Goal: Task Accomplishment & Management: Manage account settings

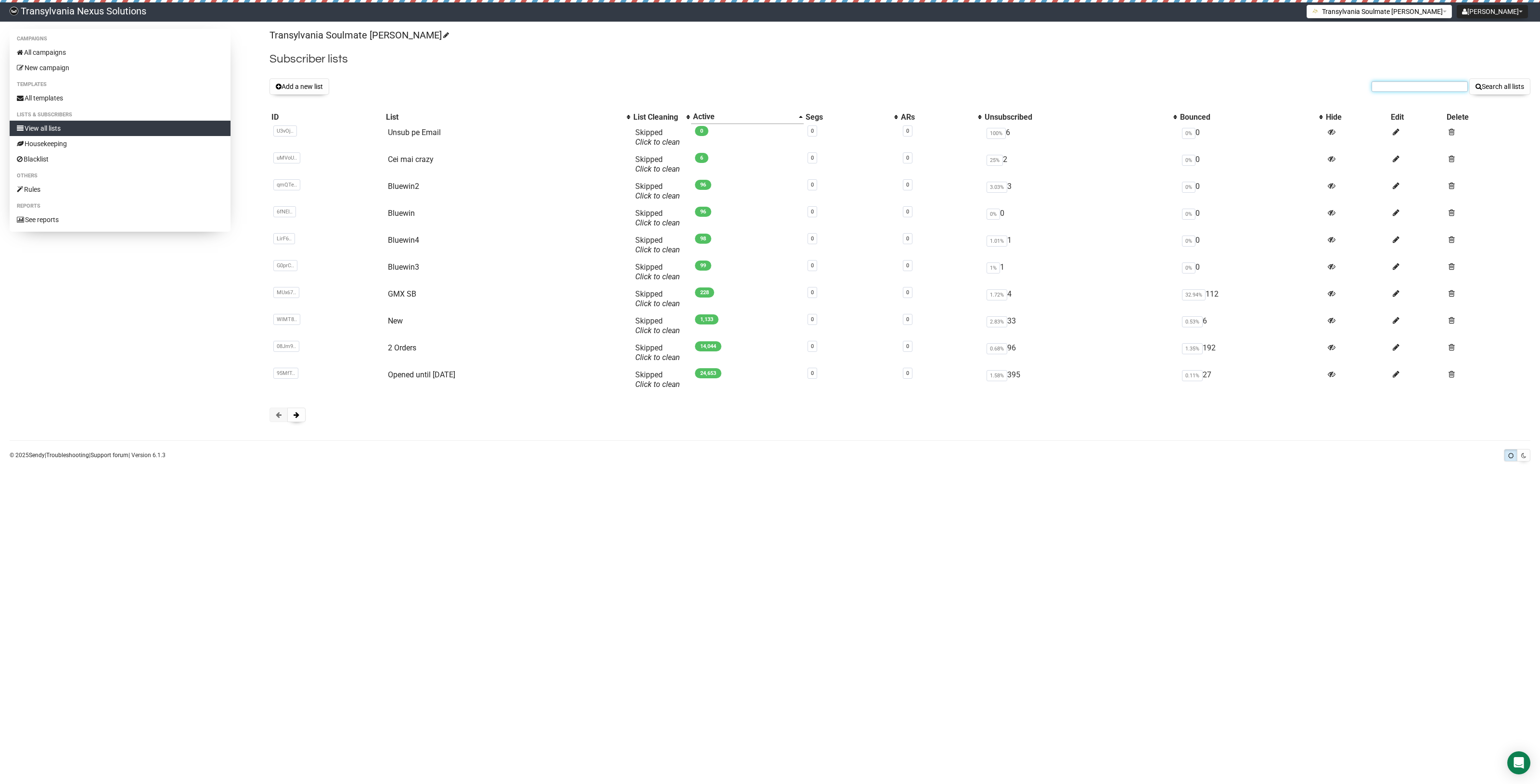
paste input "beatehauer@yahoo.com"
click at [1382, 90] on input "beatehauer@yahoo.com" at bounding box center [1419, 87] width 96 height 10
type input "beatehauer@yahoo.com"
click at [1494, 81] on button "Search all lists" at bounding box center [1499, 87] width 61 height 16
click at [1408, 85] on input "text" at bounding box center [1419, 87] width 96 height 10
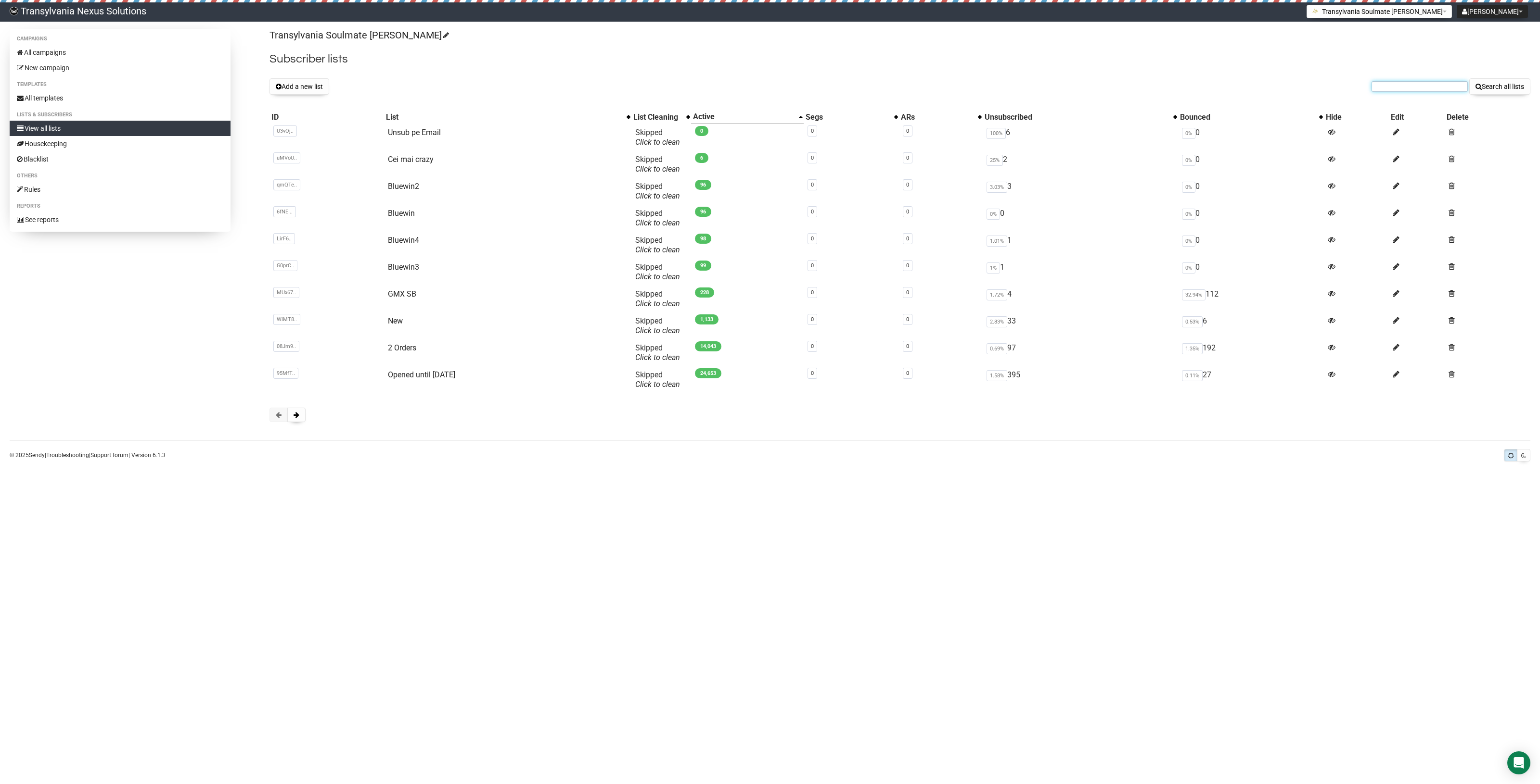
paste input "spitzer@hotmail.de"
type input "spitzer@hotmail.de"
click at [1510, 84] on button "Search all lists" at bounding box center [1499, 87] width 61 height 16
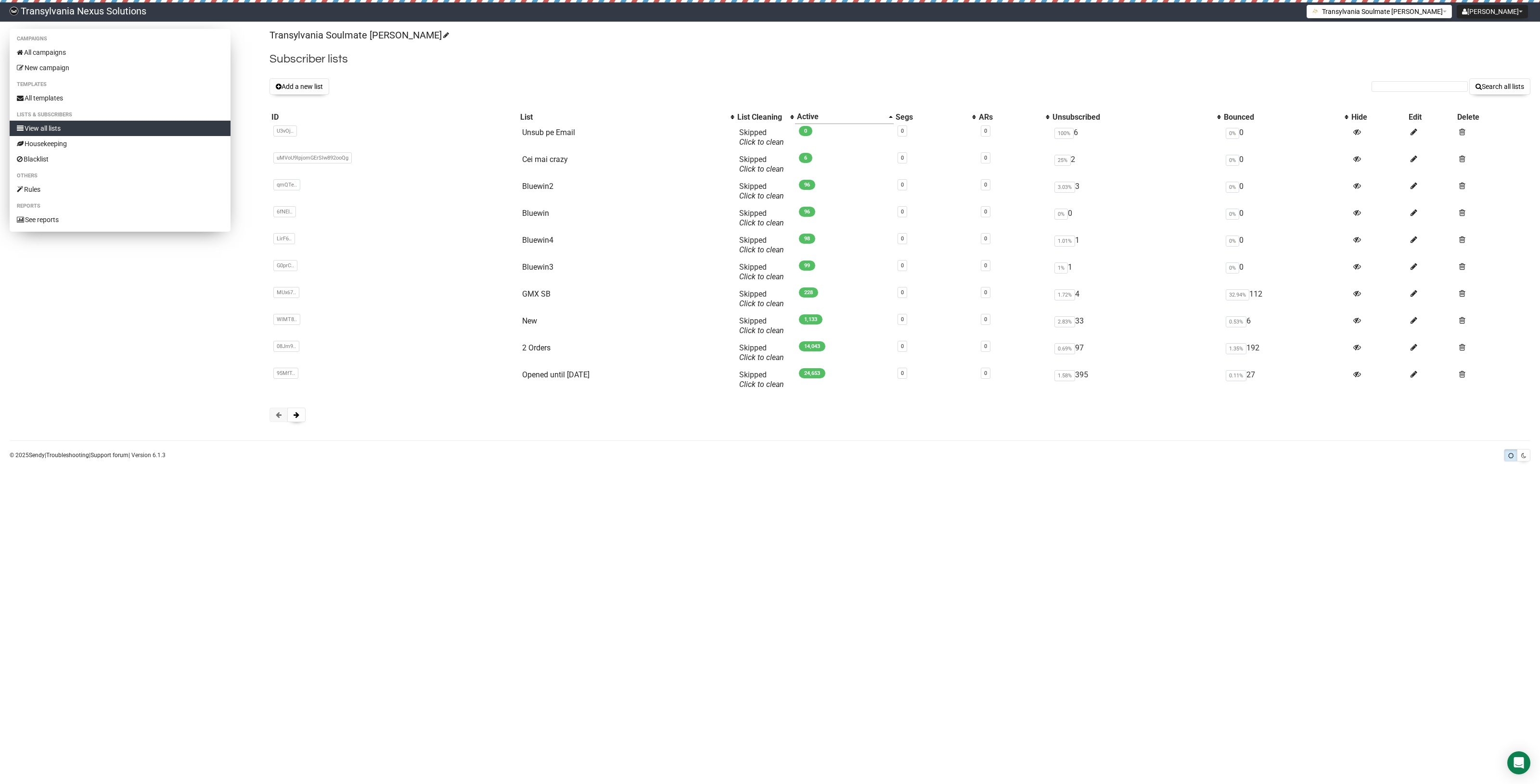
click at [60, 124] on link "View all lists" at bounding box center [120, 128] width 221 height 16
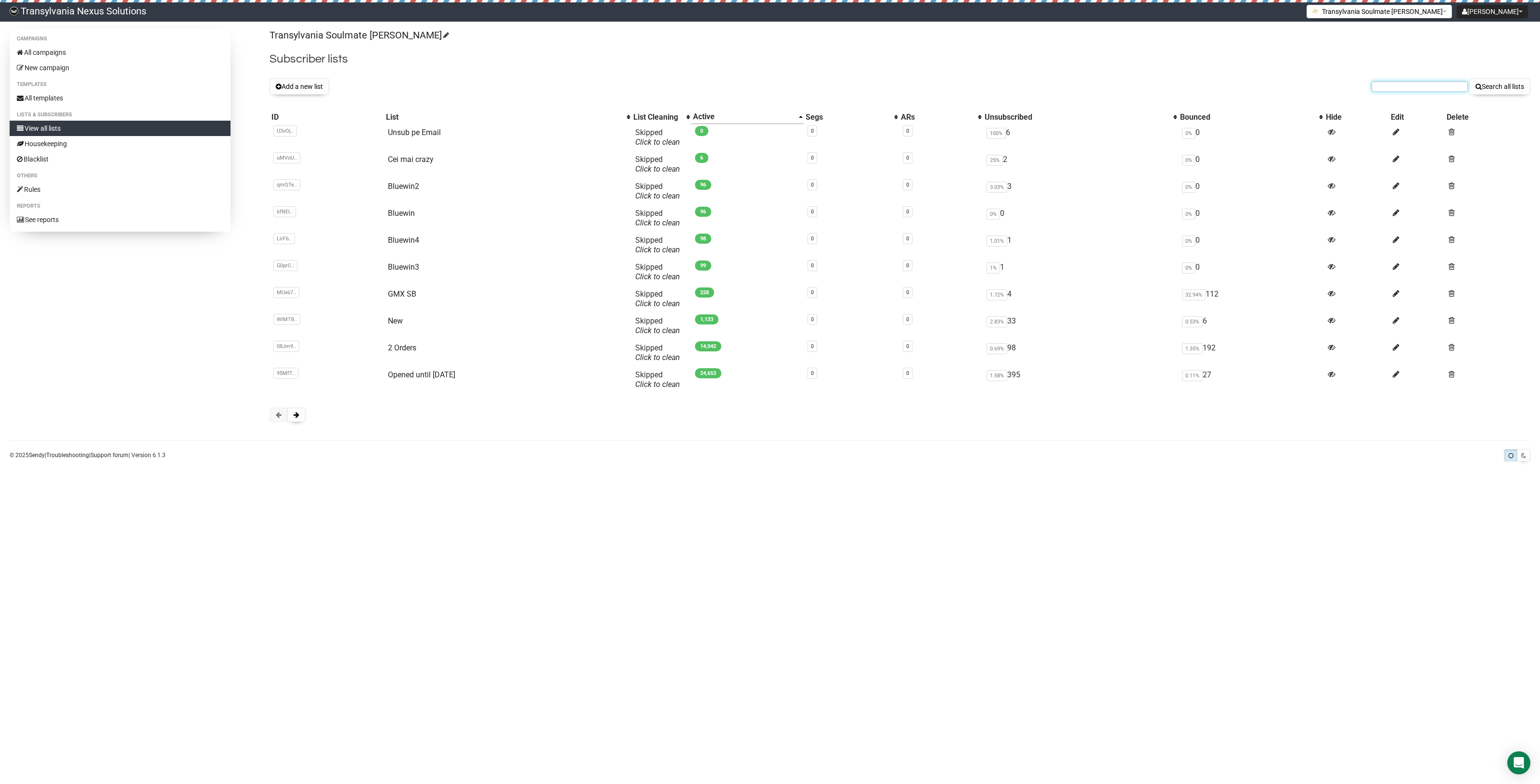
paste input "sofieprunz18@gmail.com"
type input "sofieprunz18@gmail.com"
click at [1489, 87] on button "Search all lists" at bounding box center [1499, 87] width 61 height 16
click at [1408, 84] on input "text" at bounding box center [1419, 87] width 96 height 10
paste input "lu29@gmx.de"
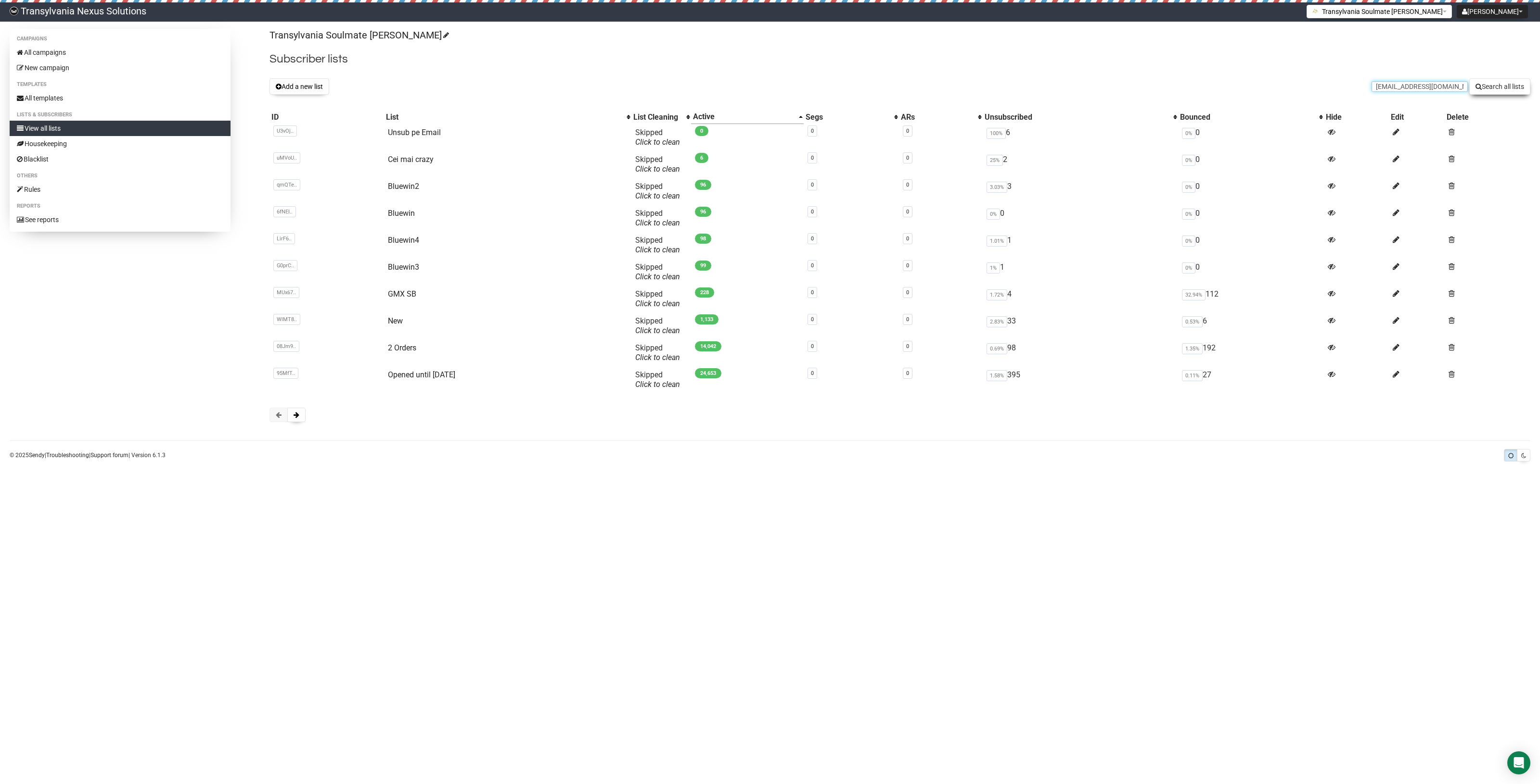
type input "lu29@gmx.de"
click at [1510, 88] on button "Search all lists" at bounding box center [1499, 87] width 61 height 16
click at [1410, 85] on input "text" at bounding box center [1419, 87] width 96 height 10
paste input "meike.graeber@web.de"
type input "meike.graeber@web.de"
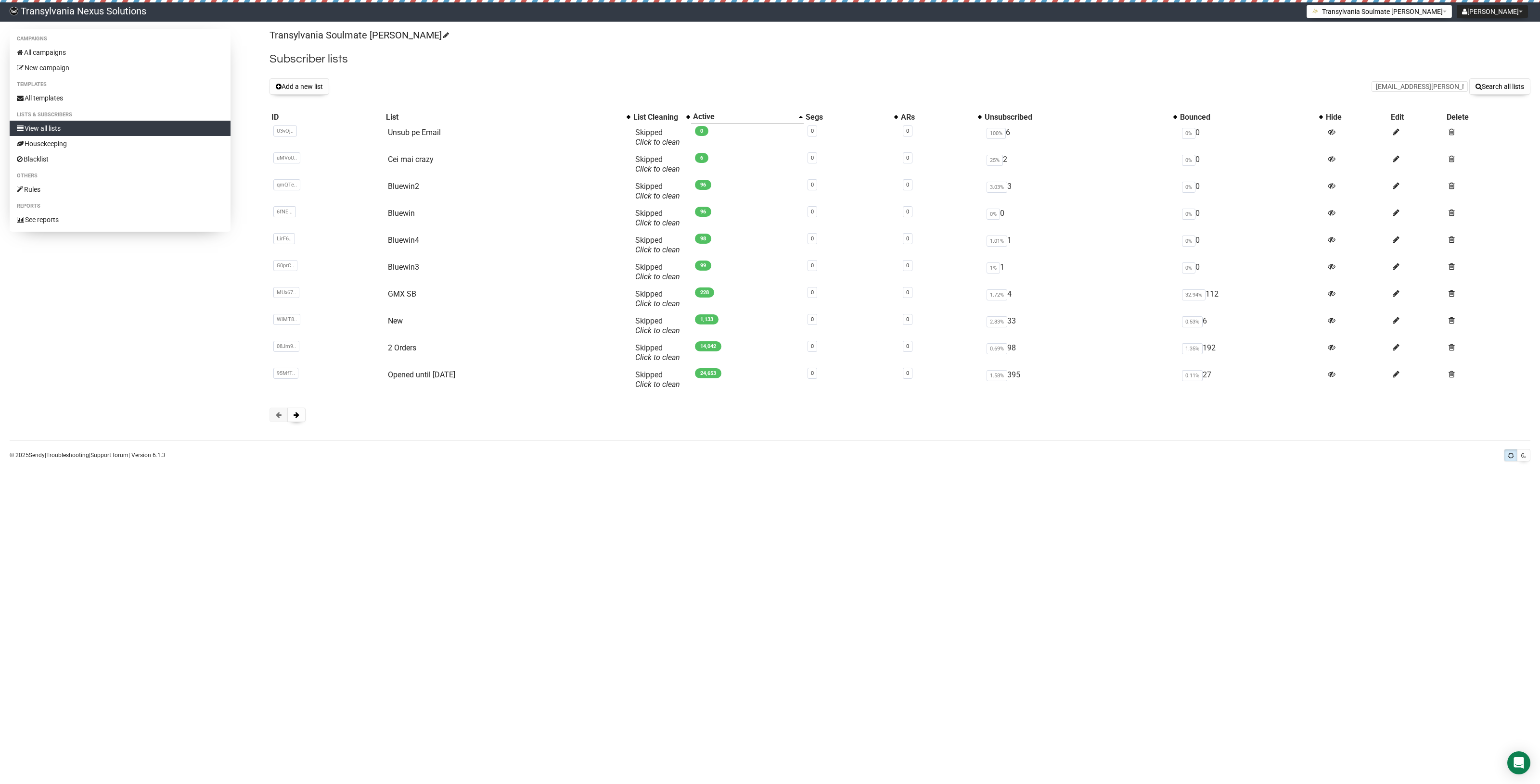
click at [1508, 100] on div "Transylvania Soulmate Decoder Subscriber lists Add a new list meike.graeber@web…" at bounding box center [899, 230] width 1260 height 403
click at [1508, 94] on button "Search all lists" at bounding box center [1499, 87] width 61 height 16
click at [1406, 78] on form "Search all lists" at bounding box center [1450, 87] width 159 height 16
paste input "[EMAIL_ADDRESS][DOMAIN_NAME]"
type input "nicolesenger98@gmx.de"
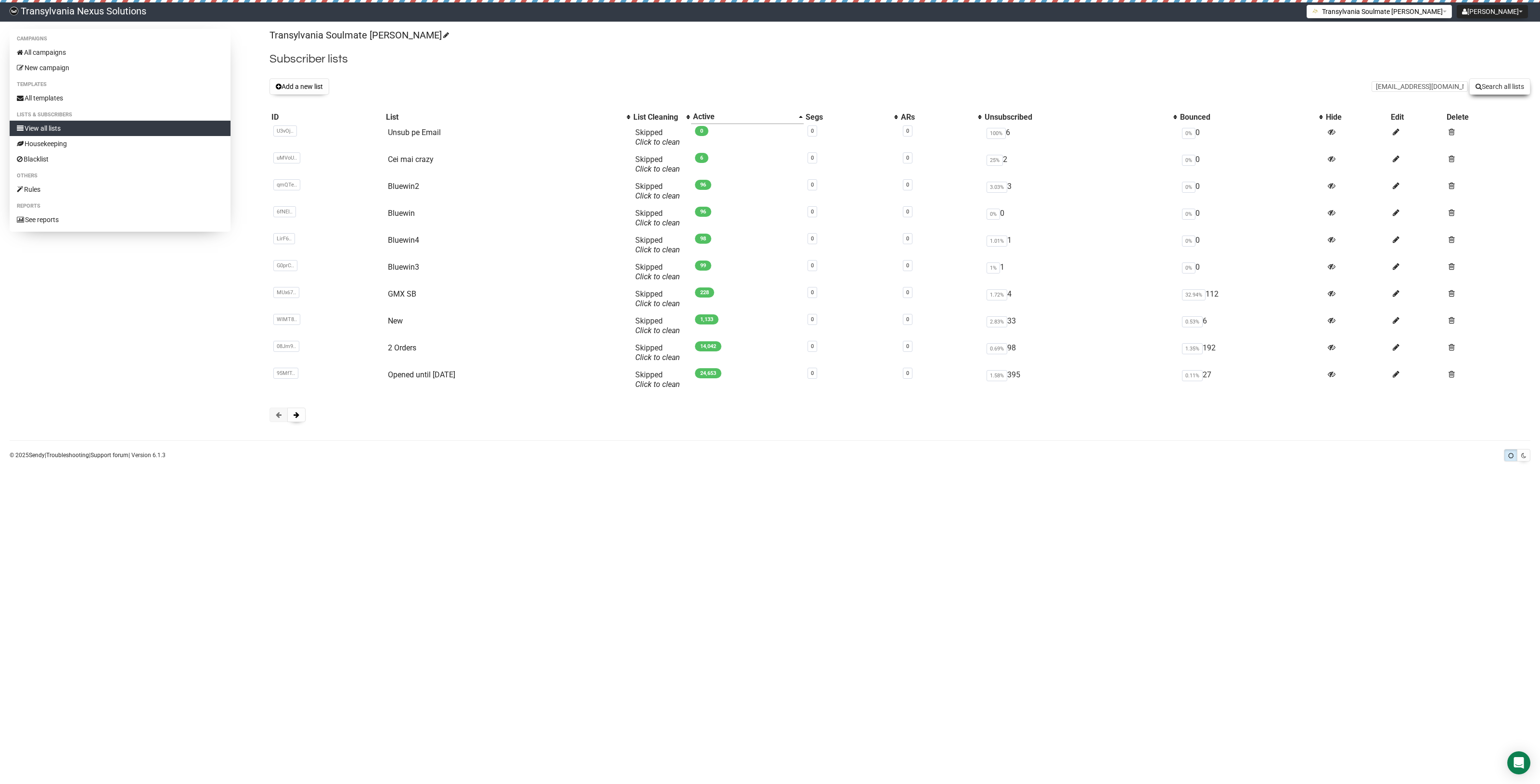
click at [1502, 94] on button "Search all lists" at bounding box center [1499, 87] width 61 height 16
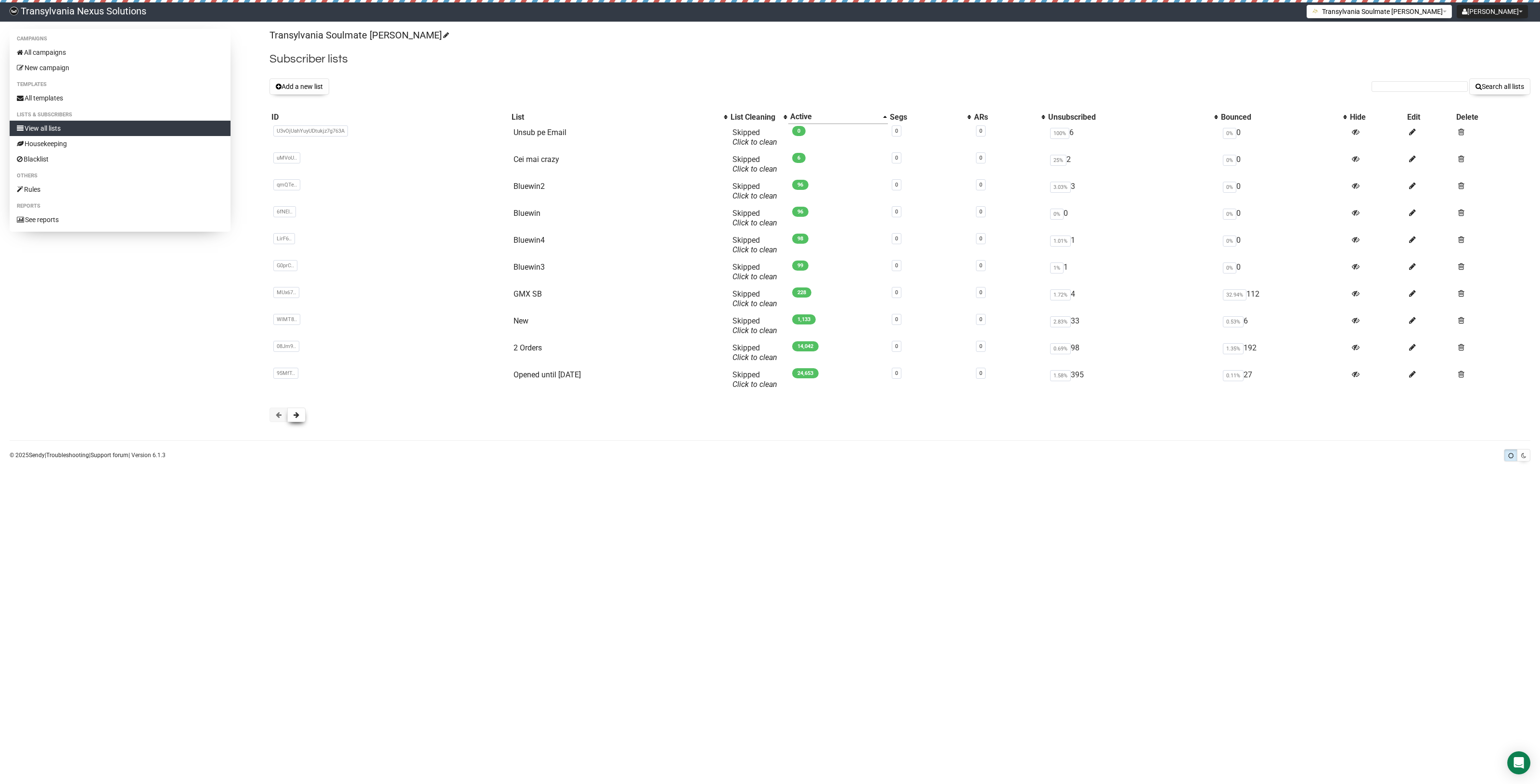
click at [300, 415] on button at bounding box center [296, 415] width 19 height 15
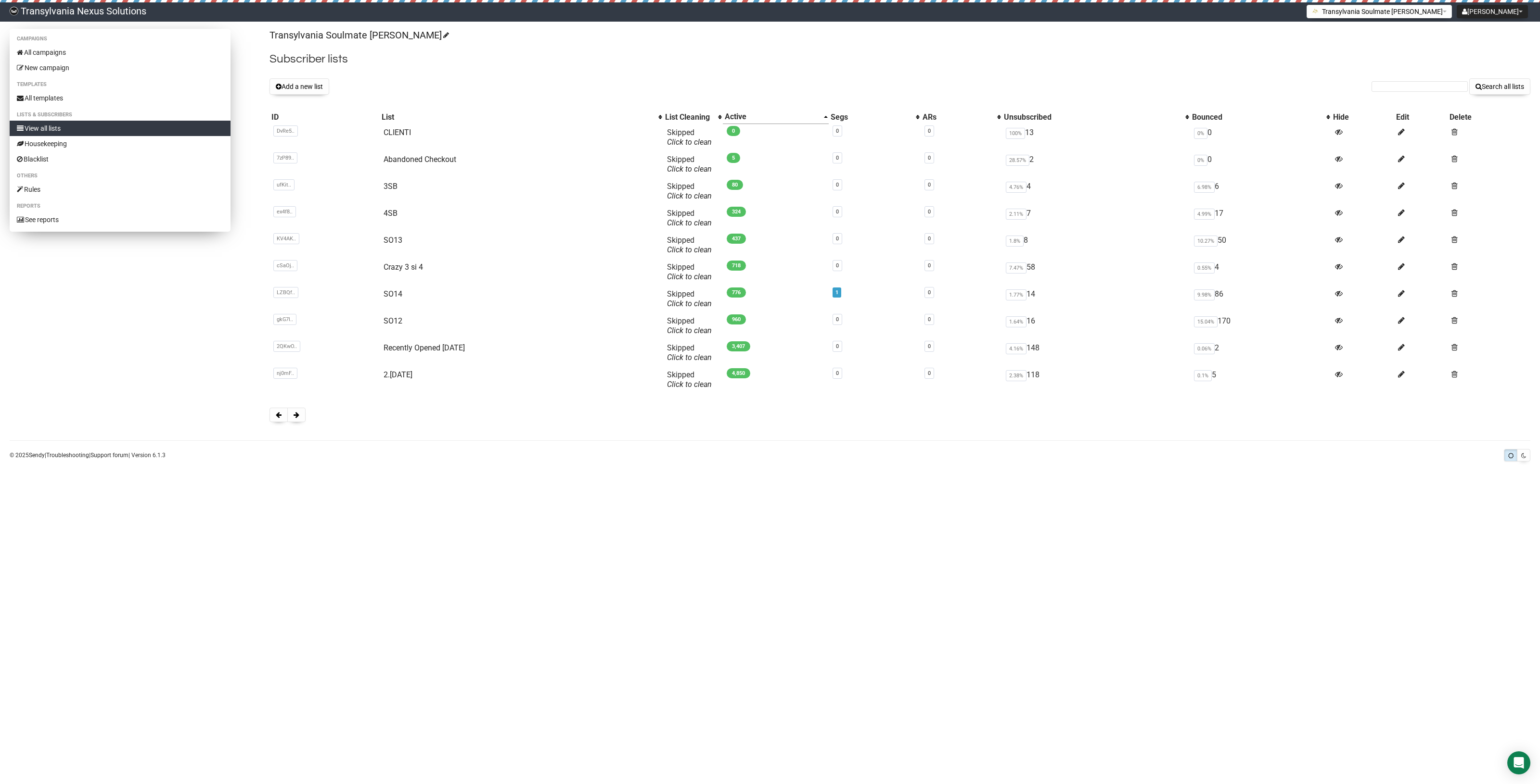
click at [87, 130] on link "View all lists" at bounding box center [120, 128] width 221 height 16
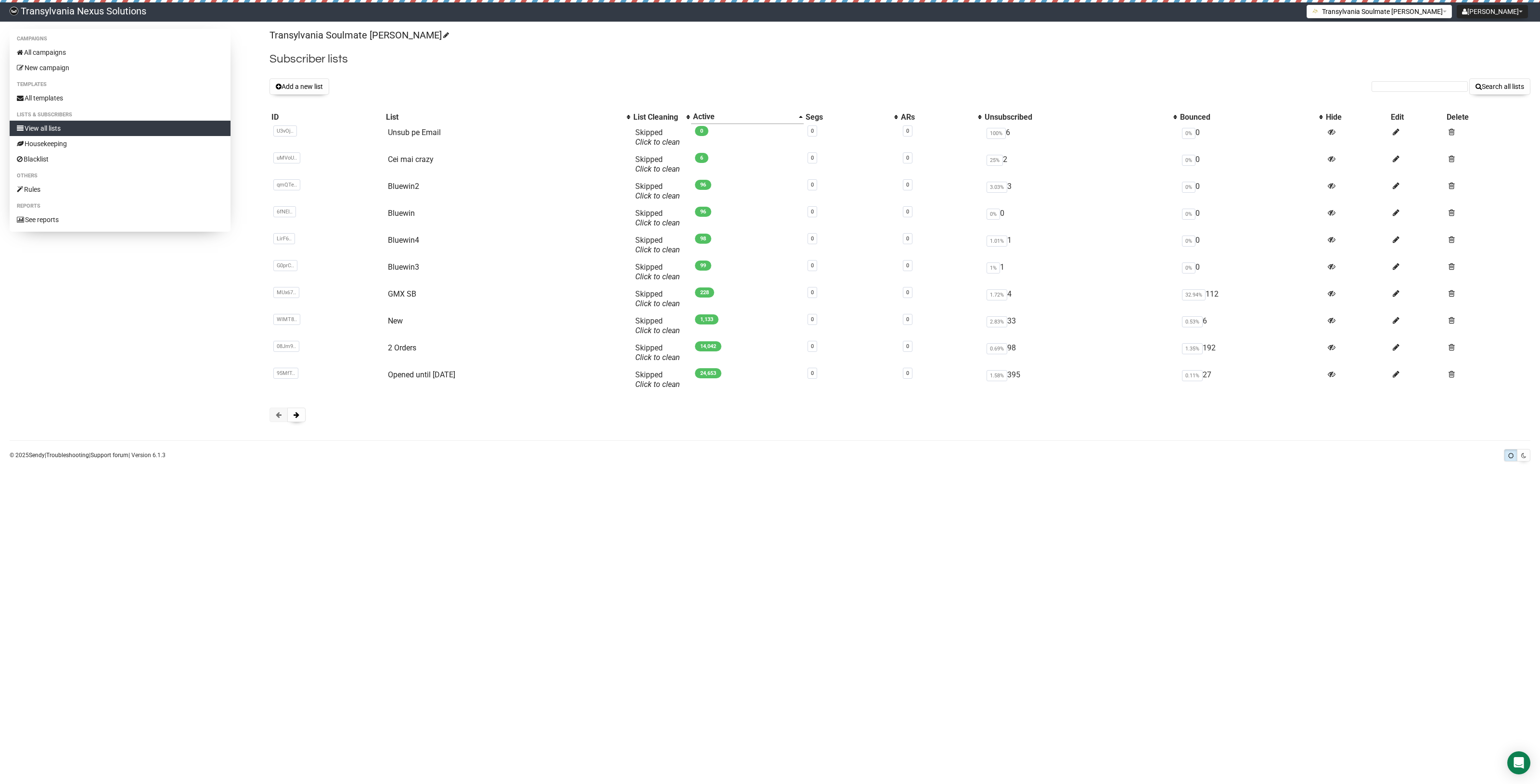
click at [296, 406] on div "Transylvania Soulmate Decoder Subscriber lists Add a new list Search all lists …" at bounding box center [899, 230] width 1260 height 403
click at [294, 419] on button at bounding box center [296, 415] width 19 height 15
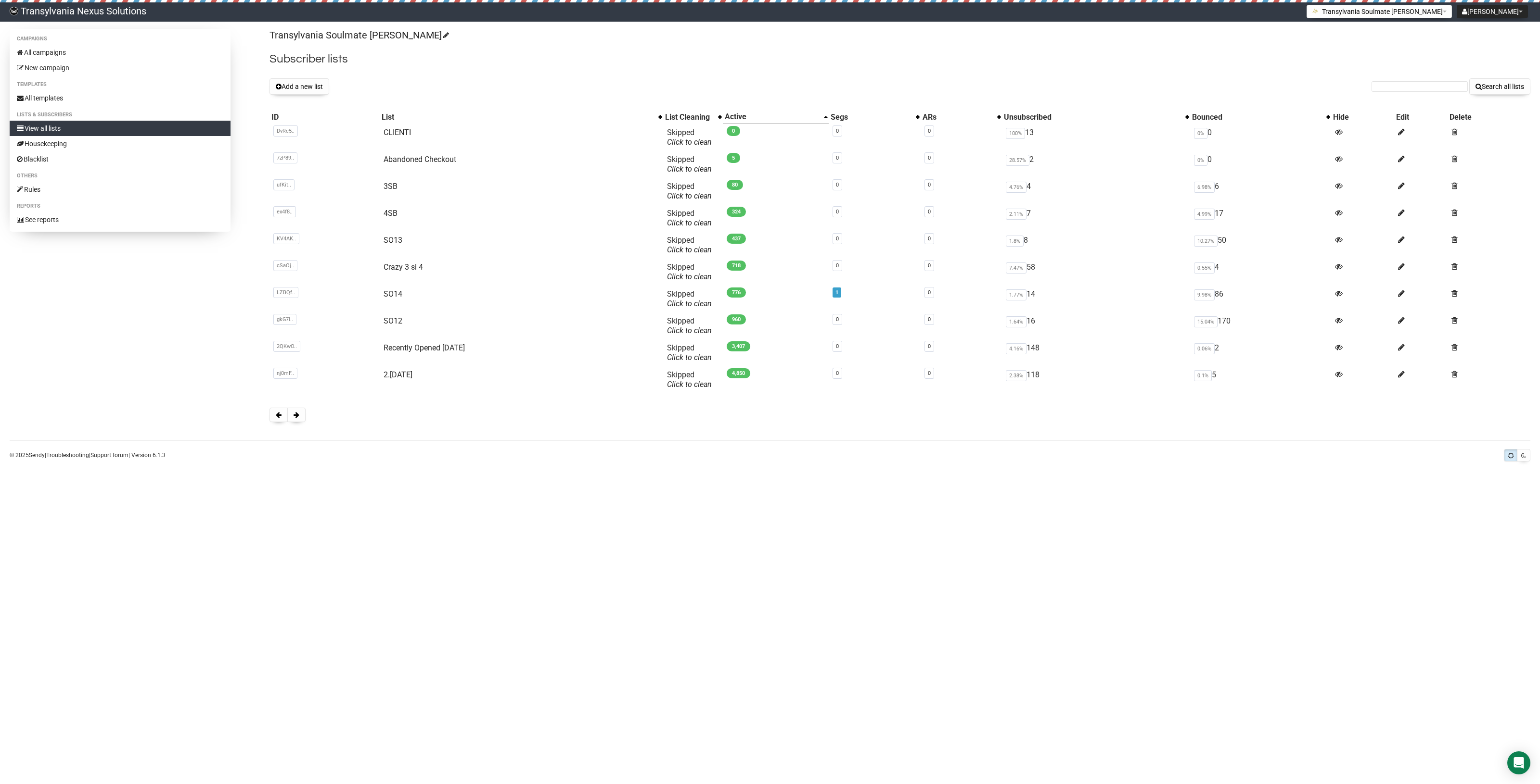
click at [294, 419] on button at bounding box center [296, 415] width 19 height 15
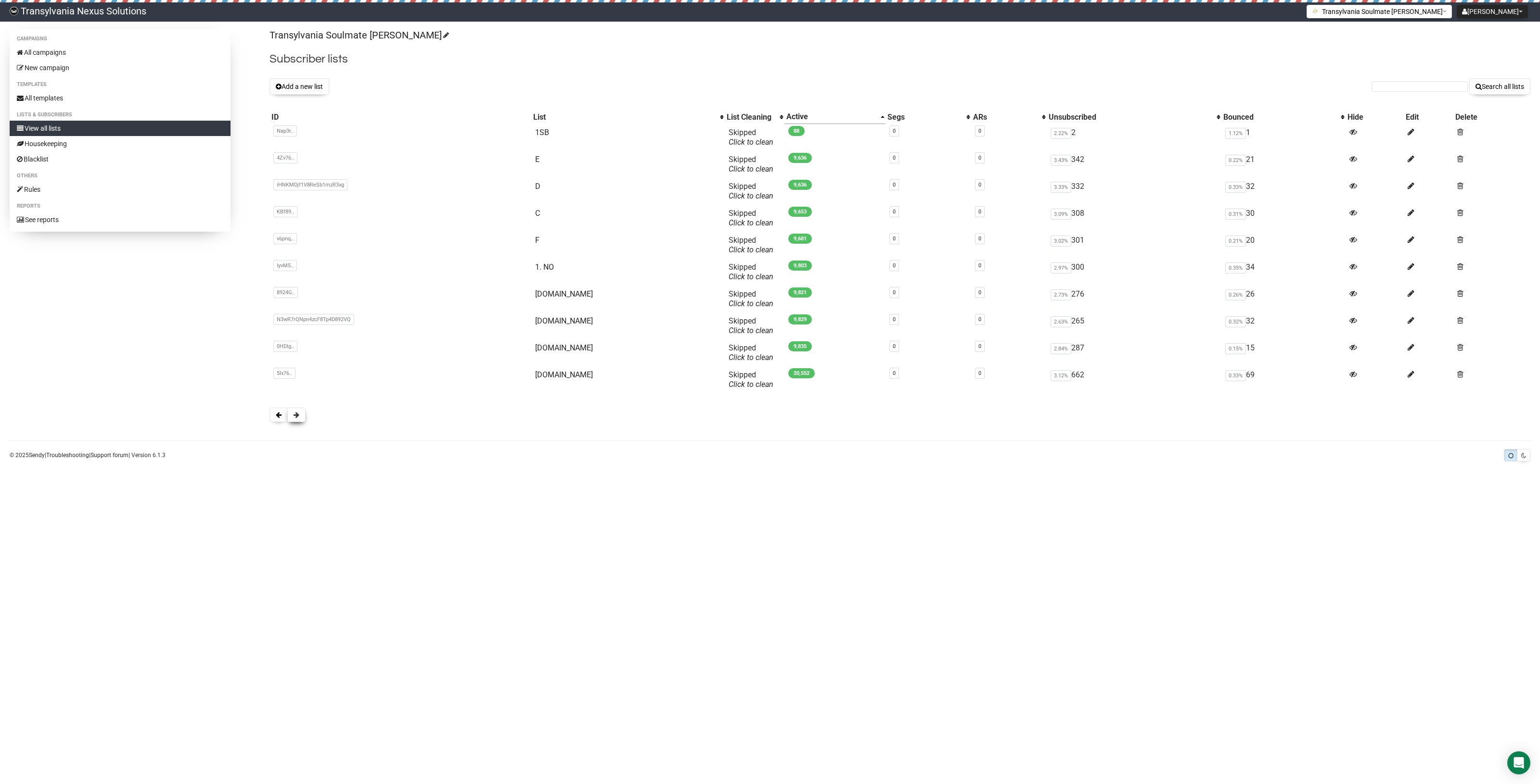
click at [300, 415] on button at bounding box center [296, 415] width 19 height 15
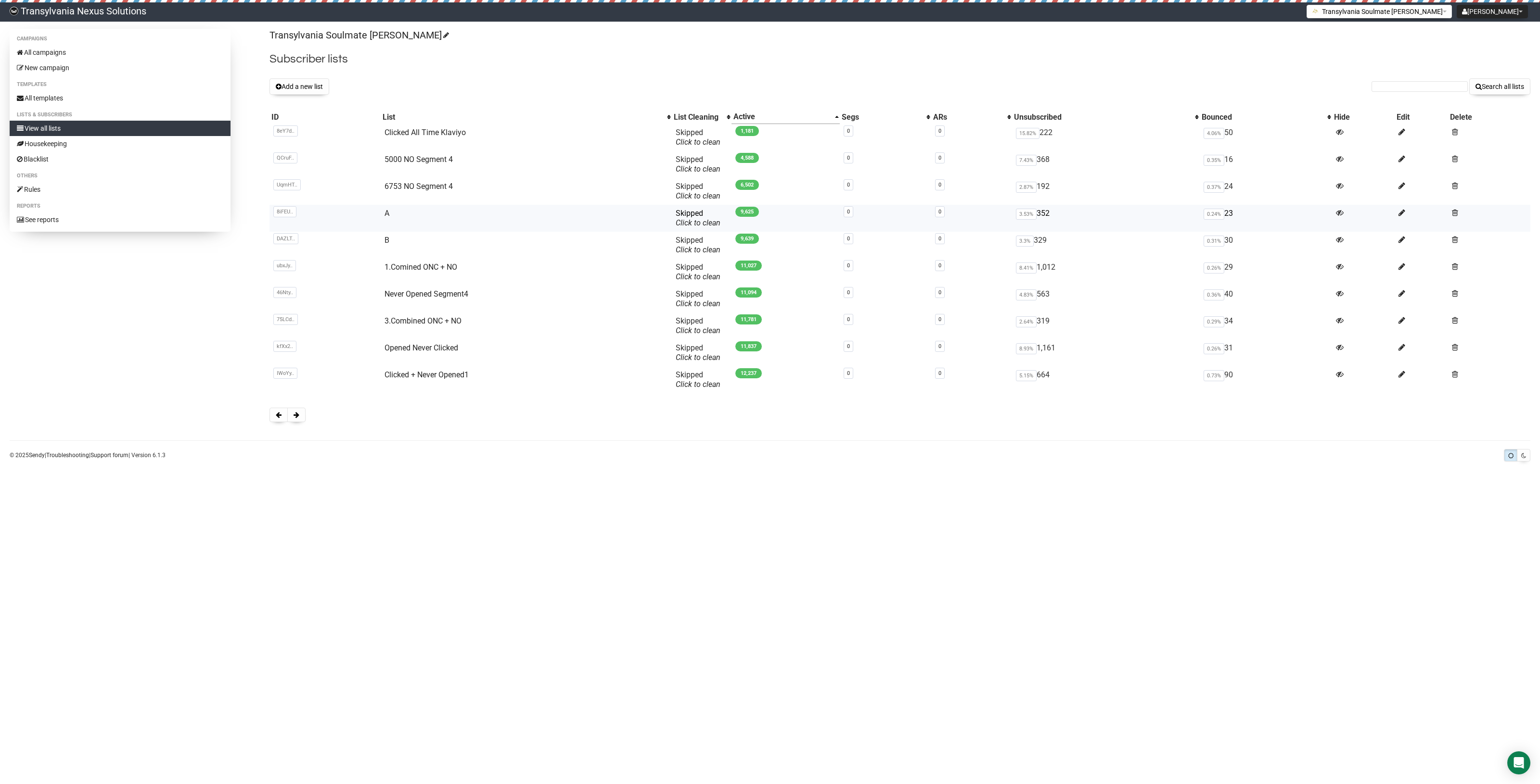
click at [390, 217] on td "A" at bounding box center [525, 218] width 291 height 27
click at [388, 213] on link "A" at bounding box center [386, 213] width 5 height 9
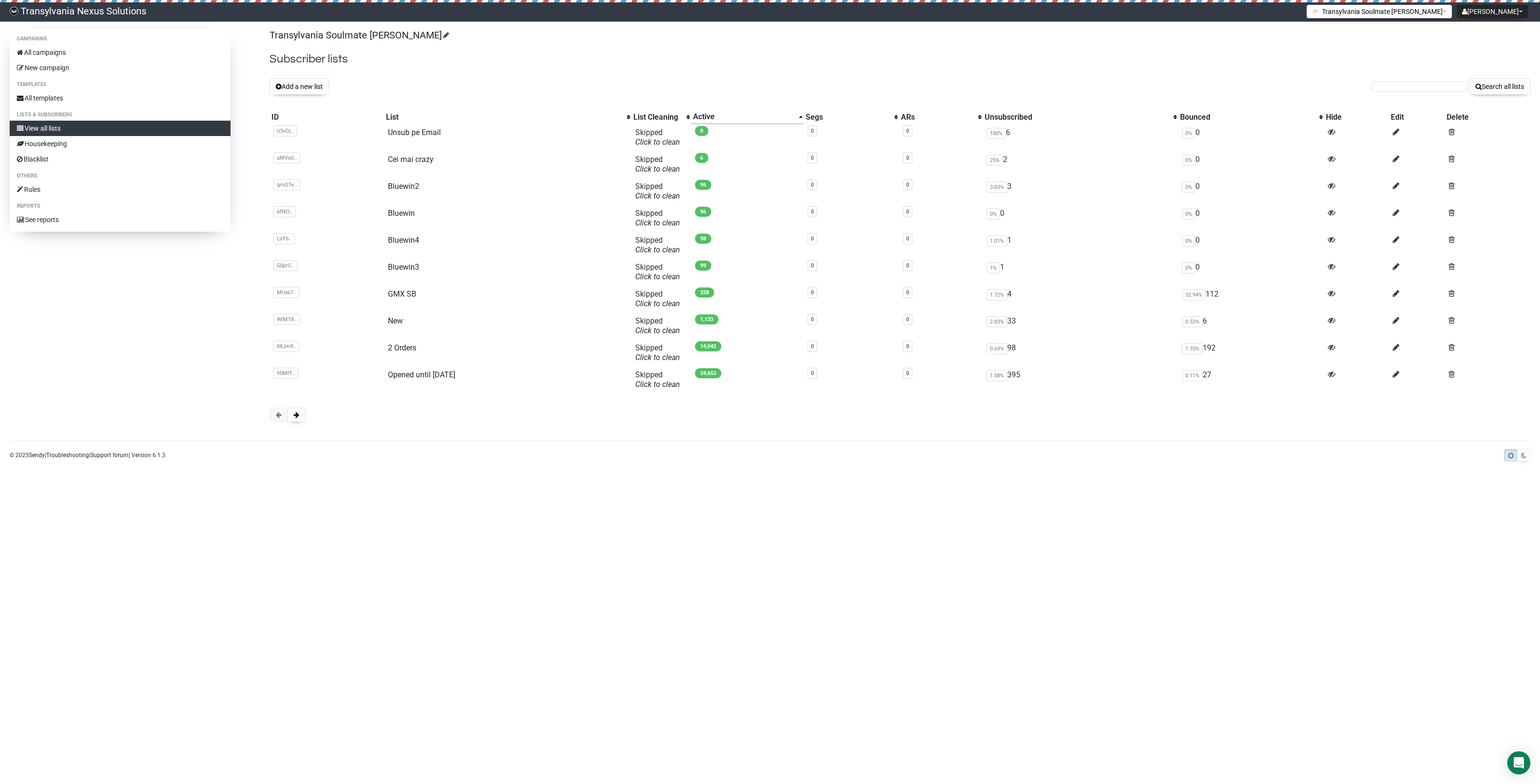
click at [861, 777] on body "Transylvania Nexus Solutions Radu Petre Tarean Settings Logout Transylvania Sou…" at bounding box center [770, 392] width 1540 height 784
click at [299, 84] on button "Add a new list" at bounding box center [299, 87] width 60 height 16
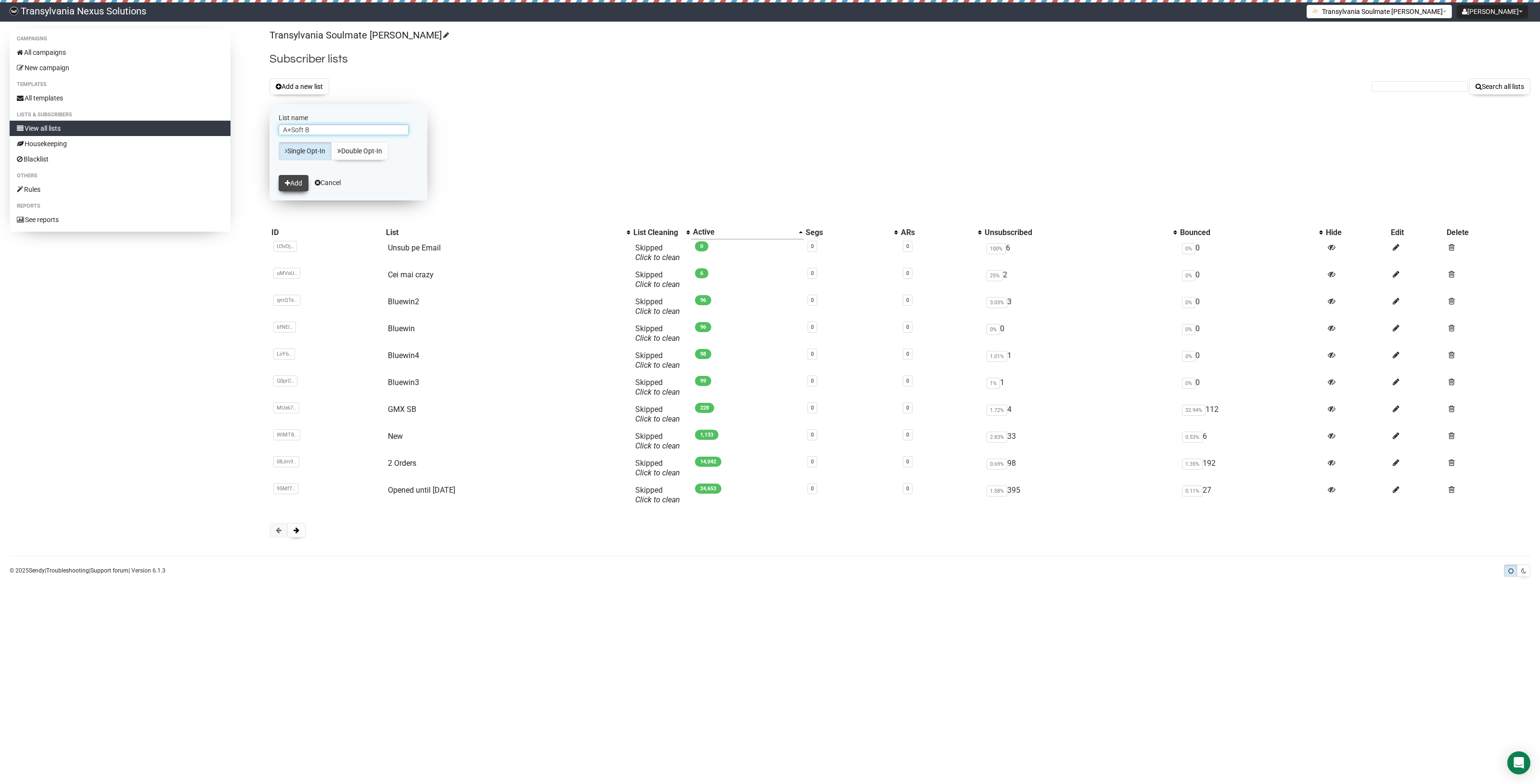
type input "A+Soft B"
drag, startPoint x: 292, startPoint y: 185, endPoint x: 292, endPoint y: 174, distance: 11.0
click at [292, 185] on button "Add" at bounding box center [293, 183] width 30 height 16
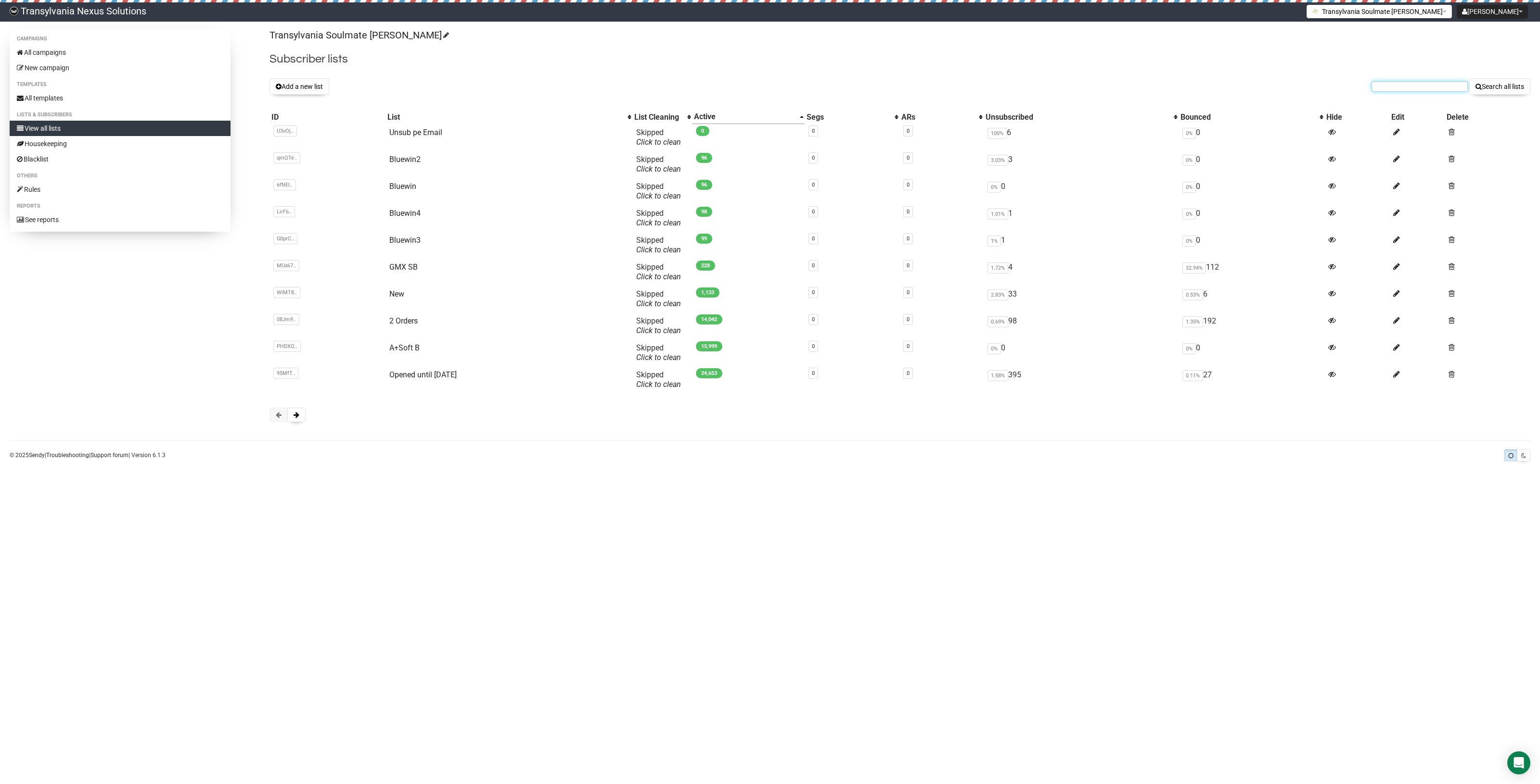
click at [1396, 84] on input "text" at bounding box center [1419, 87] width 96 height 10
paste input "alexandra-schellknecht@web.de"
type input "alexandra-schellknecht@web.de"
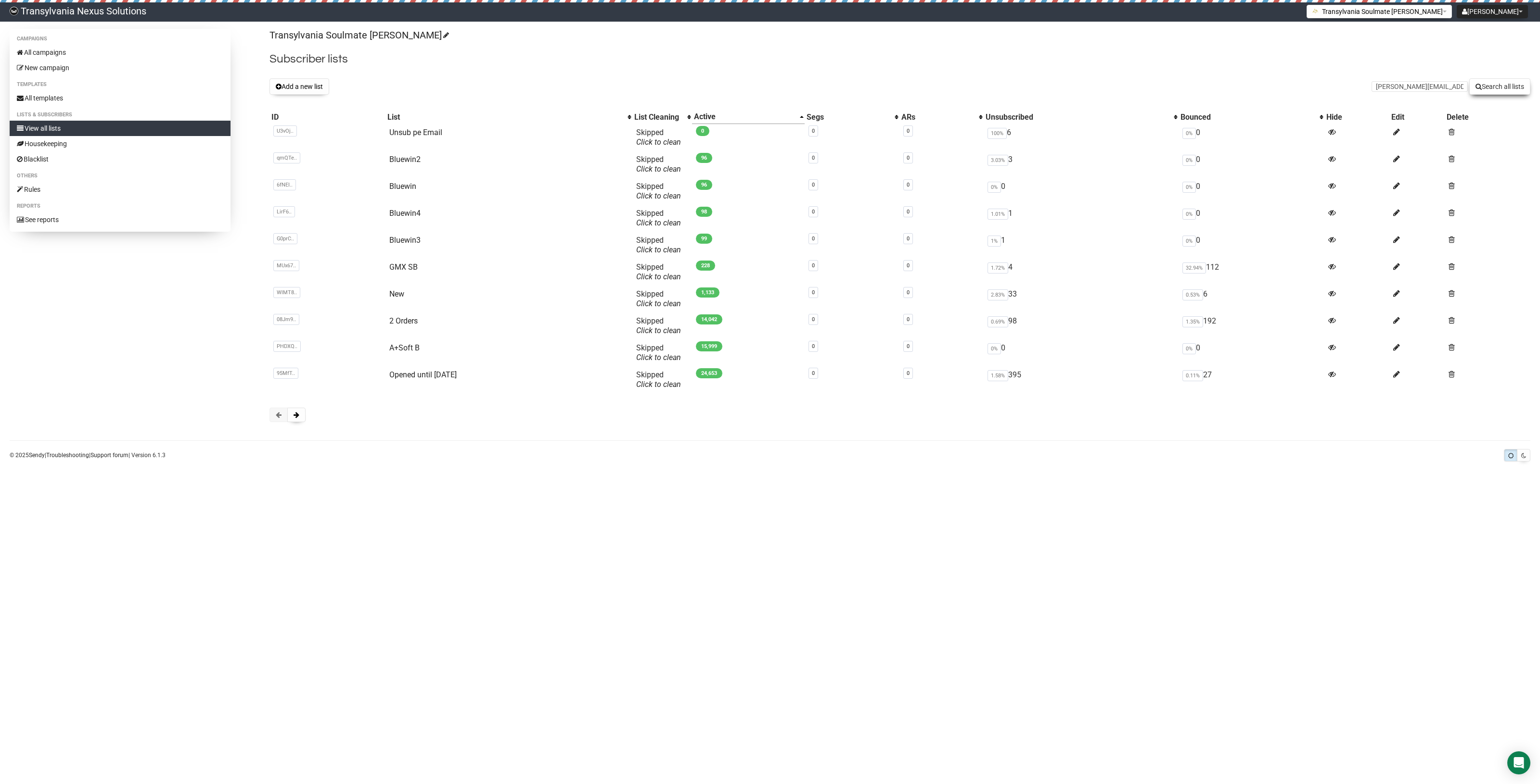
click at [1497, 81] on button "Search all lists" at bounding box center [1499, 87] width 61 height 16
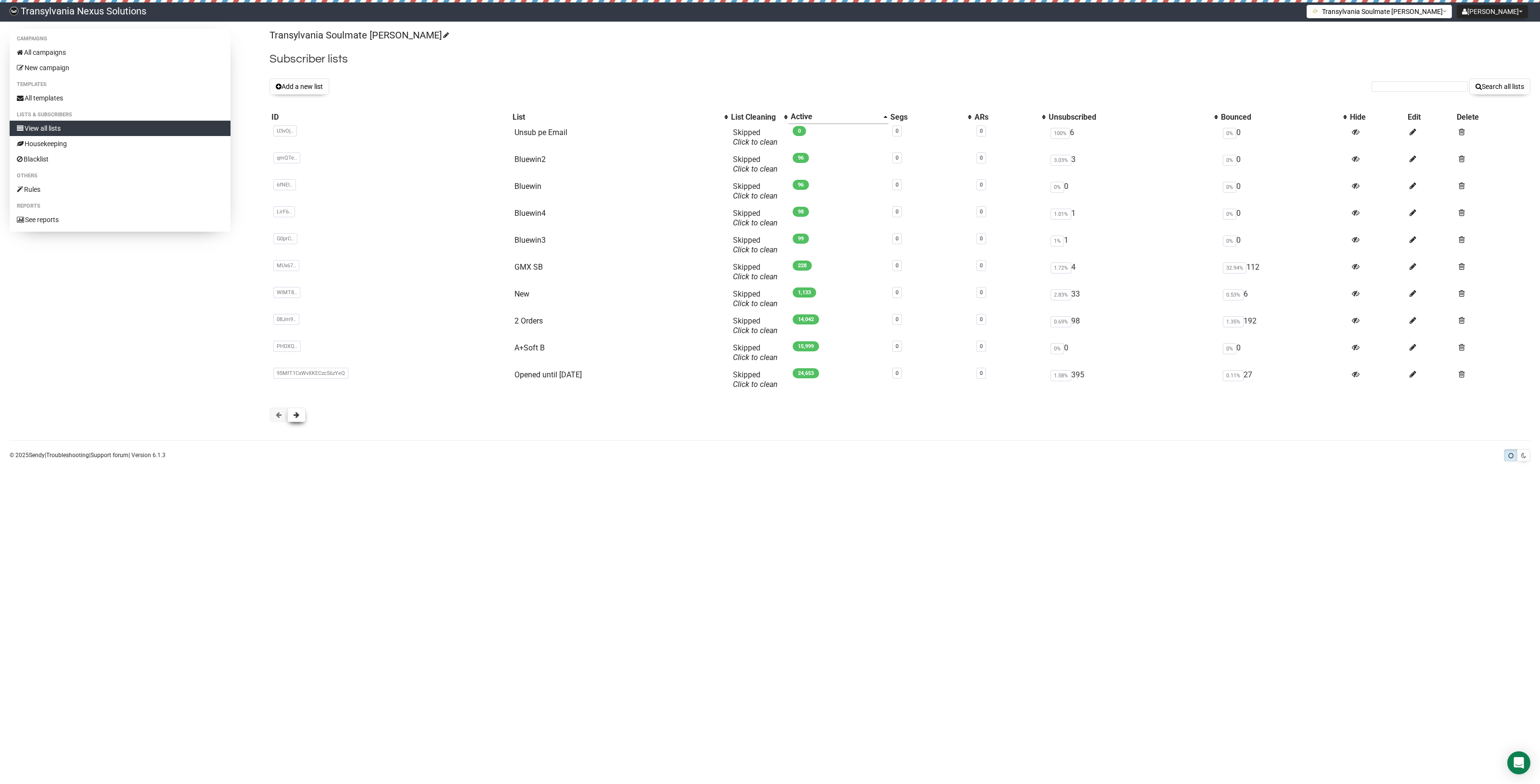
click at [301, 413] on button at bounding box center [296, 415] width 19 height 15
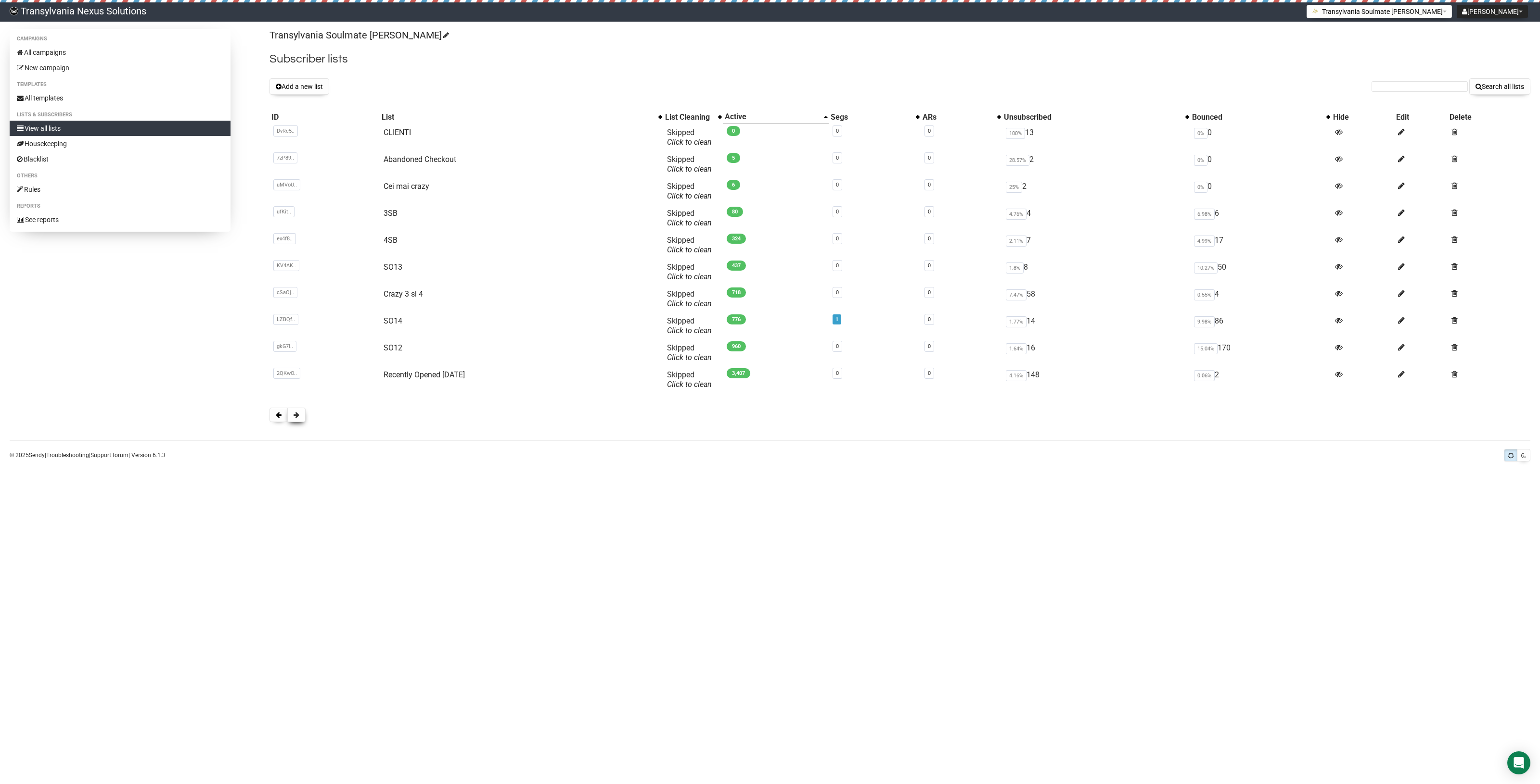
click at [299, 413] on span at bounding box center [297, 415] width 6 height 7
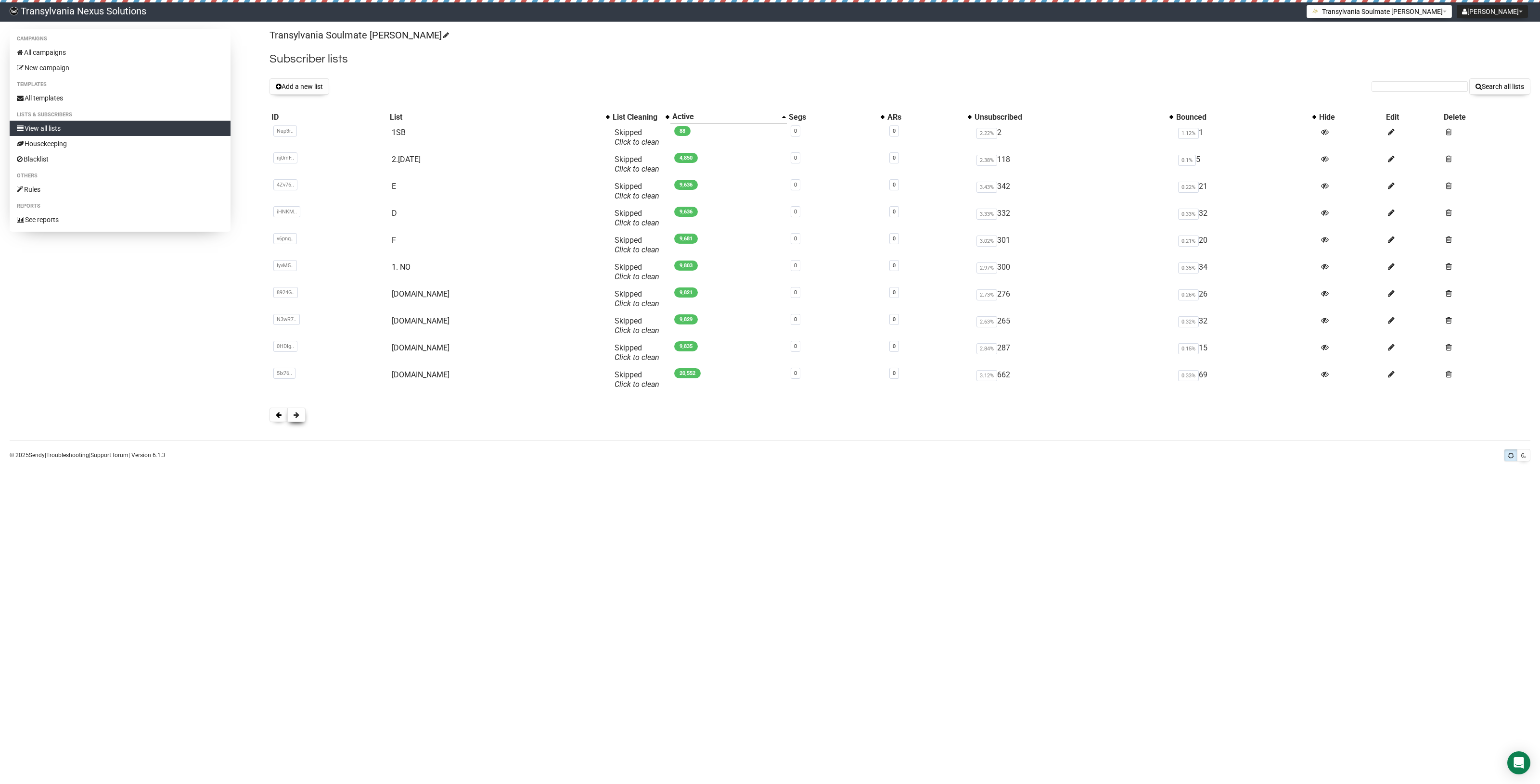
click at [292, 420] on button at bounding box center [296, 415] width 19 height 15
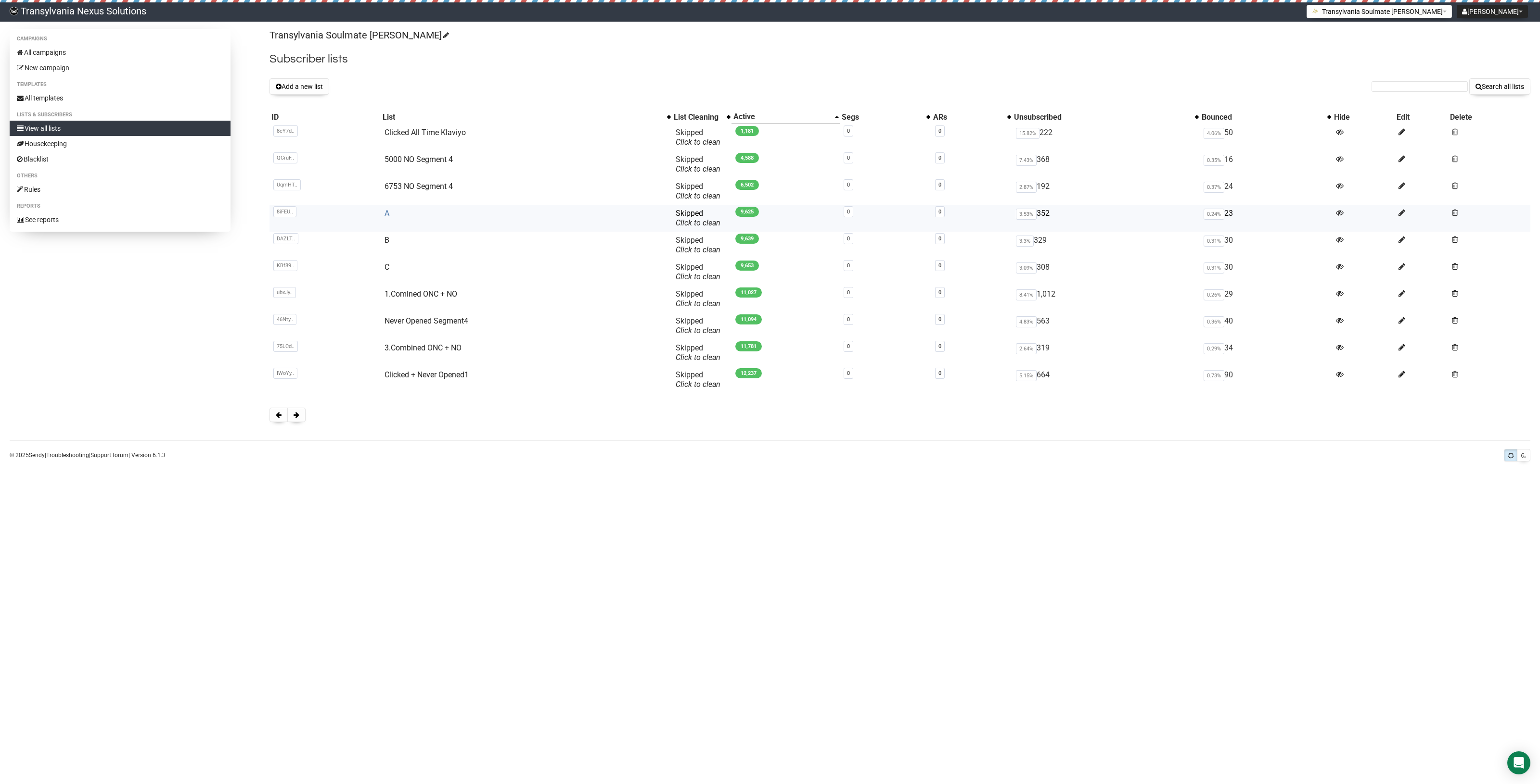
click at [386, 214] on link "A" at bounding box center [386, 213] width 5 height 9
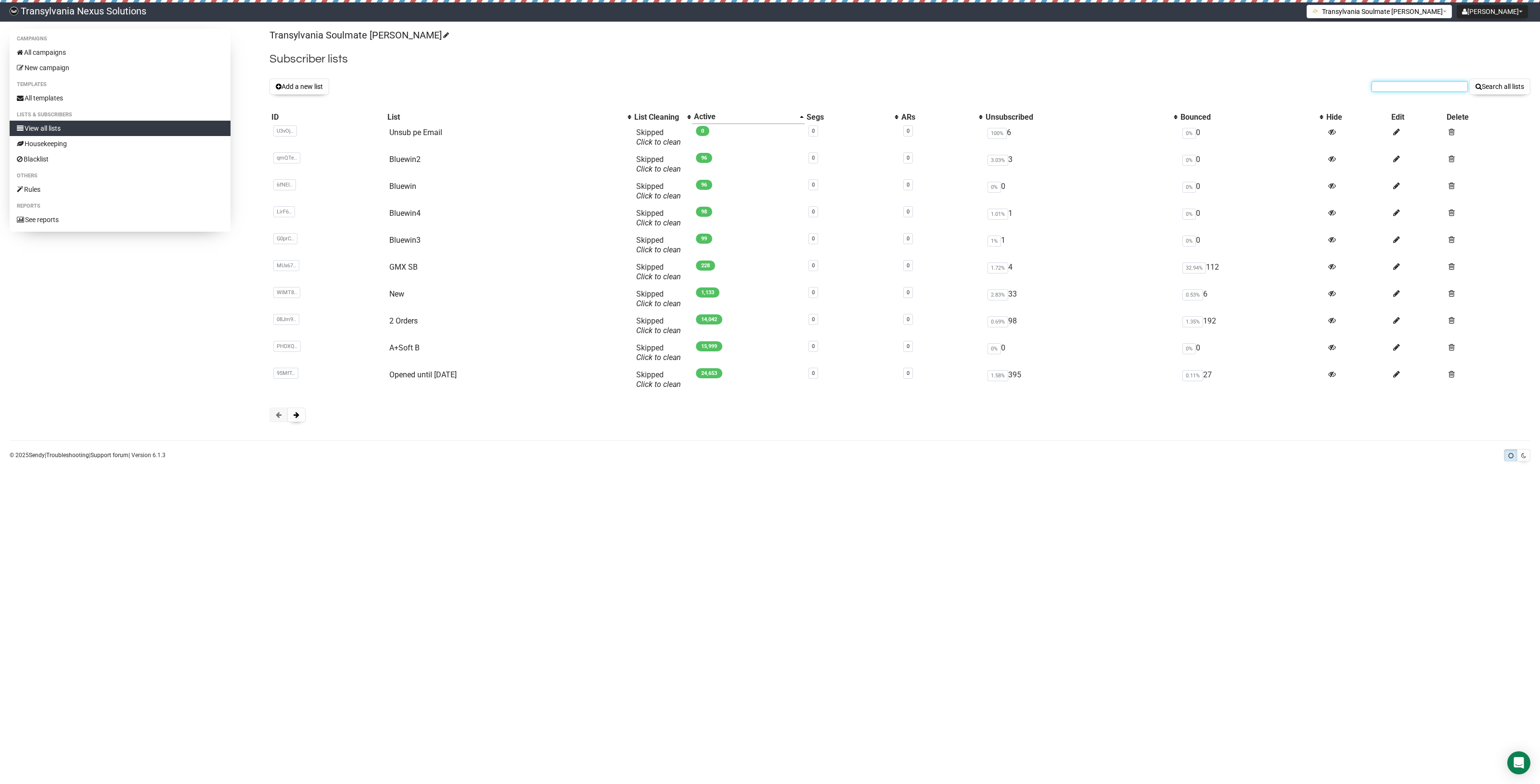
click at [1386, 87] on input "text" at bounding box center [1419, 87] width 96 height 10
paste input "anjakutzner78@gmail.com"
click at [1380, 82] on input "anjakutzner78@gmail.com" at bounding box center [1419, 87] width 96 height 10
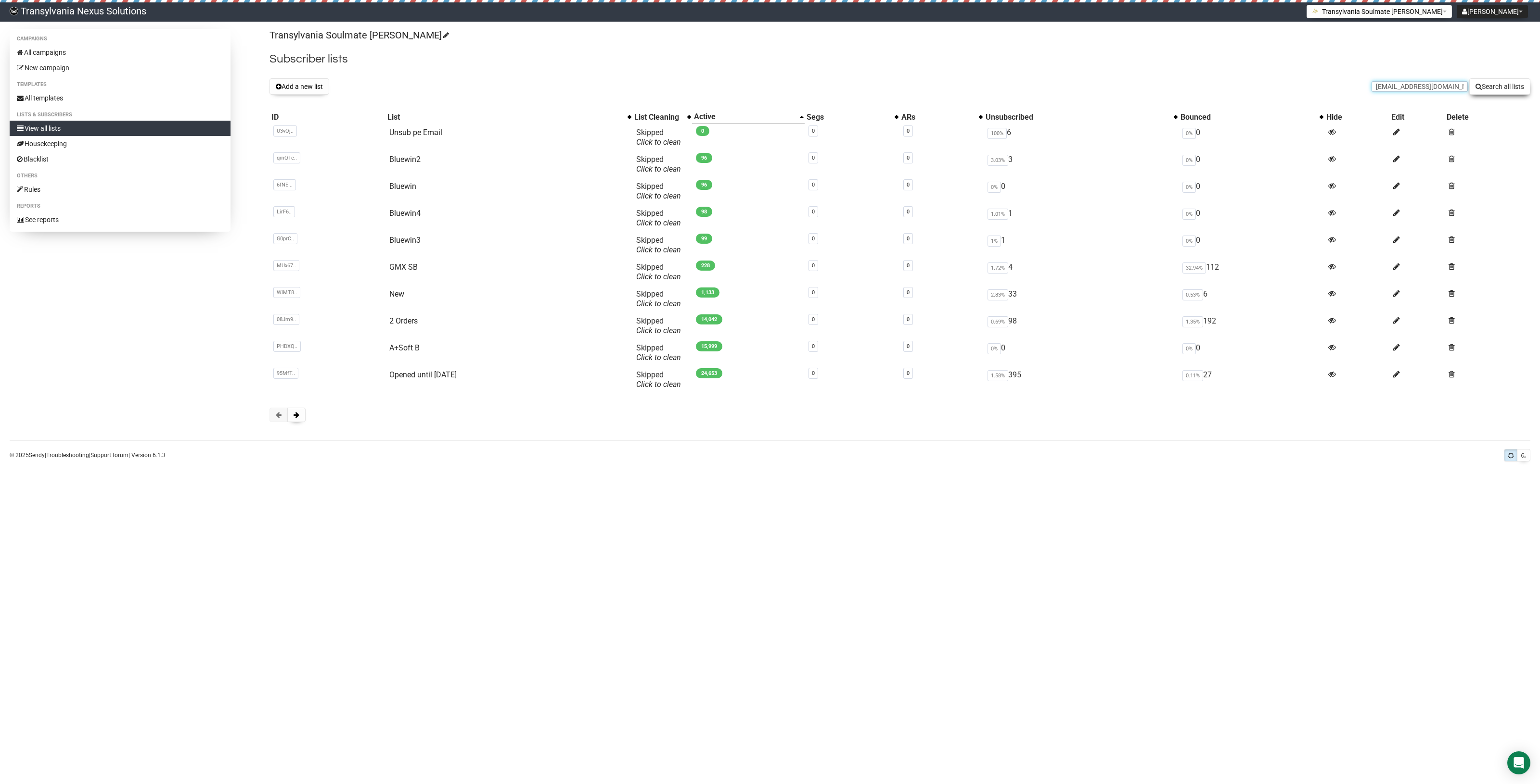
type input "anjakutzner78@gmail.com"
click at [1499, 87] on button "Search all lists" at bounding box center [1499, 87] width 61 height 16
click at [77, 49] on link "All campaigns" at bounding box center [120, 52] width 221 height 16
click at [1376, 88] on input "text" at bounding box center [1419, 87] width 96 height 10
paste input "[PERSON_NAME][EMAIL_ADDRESS][DOMAIN_NAME]"
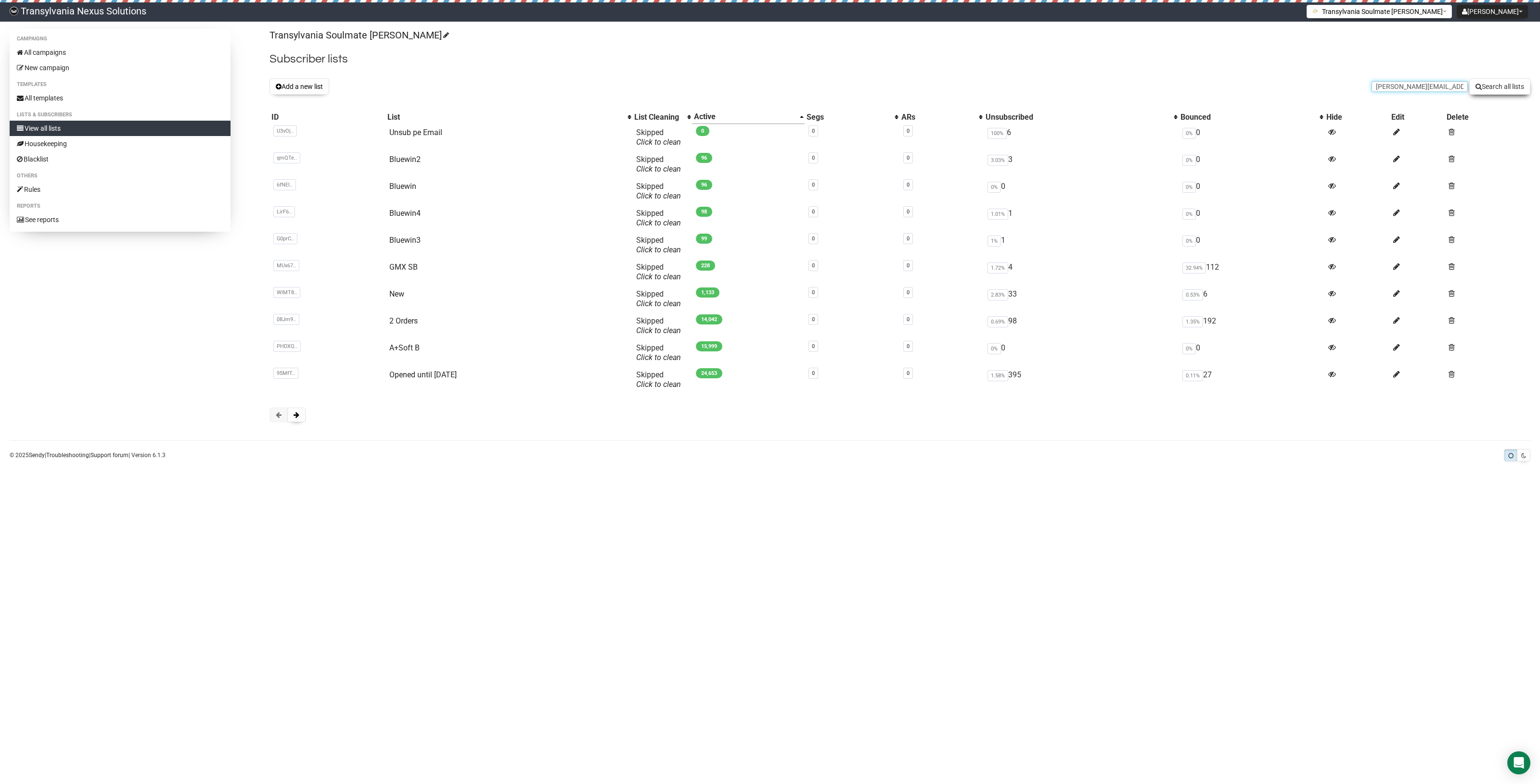
type input "[PERSON_NAME][EMAIL_ADDRESS][DOMAIN_NAME]"
click at [1494, 92] on button "Search all lists" at bounding box center [1499, 87] width 61 height 16
click at [68, 54] on link "All campaigns" at bounding box center [120, 52] width 221 height 16
